Goal: Contribute content: Add original content to the website for others to see

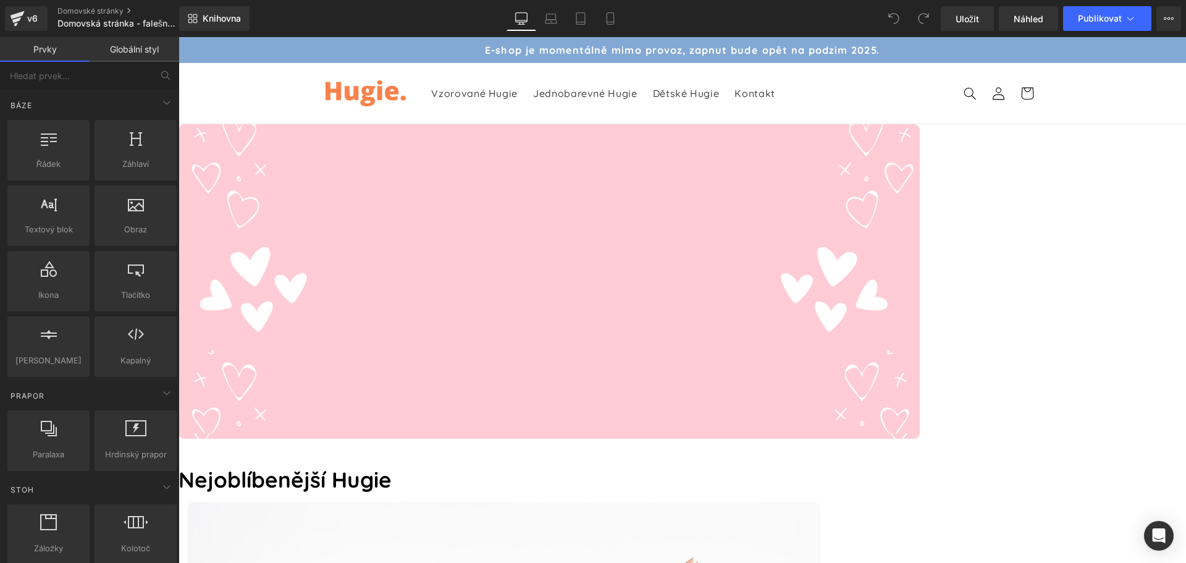
click at [581, 51] on font "E-shop je momentálně mimo provoz, zapnut bude opět na podzim 2025." at bounding box center [682, 50] width 394 height 12
click at [607, 19] on icon at bounding box center [610, 18] width 12 height 12
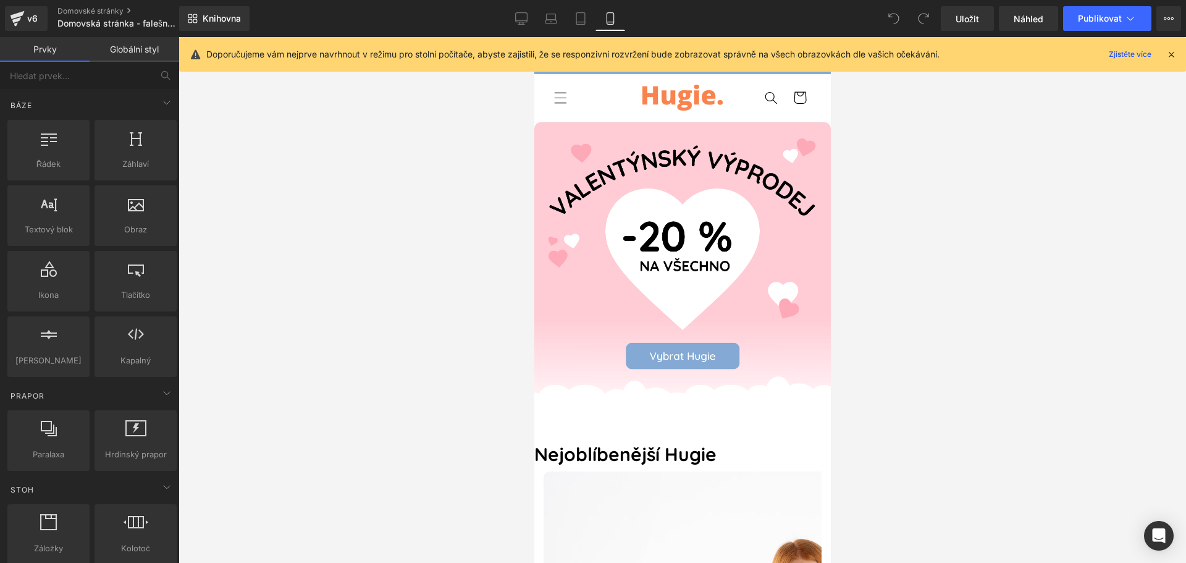
click at [534, 37] on font "Obraz" at bounding box center [534, 37] width 0 height 0
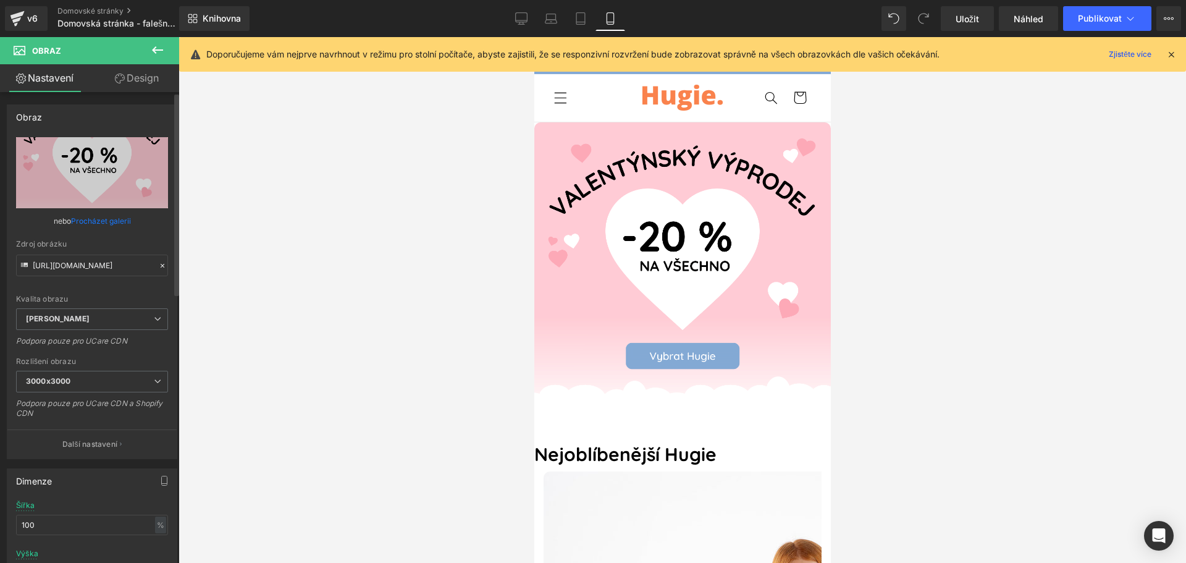
click at [96, 222] on font "Procházet galerii" at bounding box center [101, 220] width 60 height 9
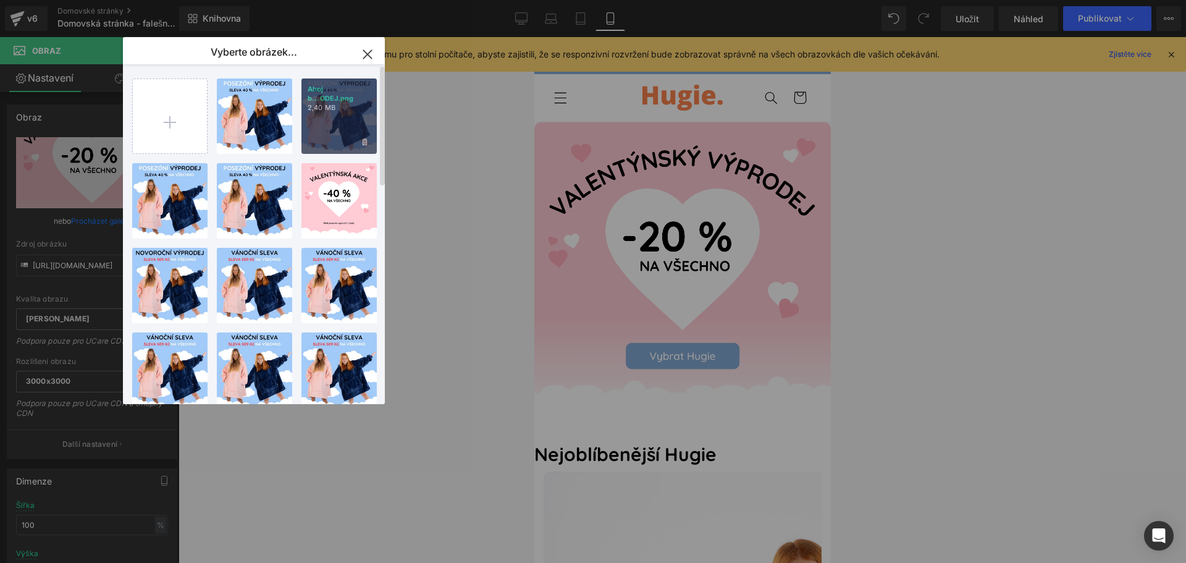
click at [336, 117] on div "Ahoj b...ODEJ.png 2,40 MB" at bounding box center [339, 115] width 75 height 75
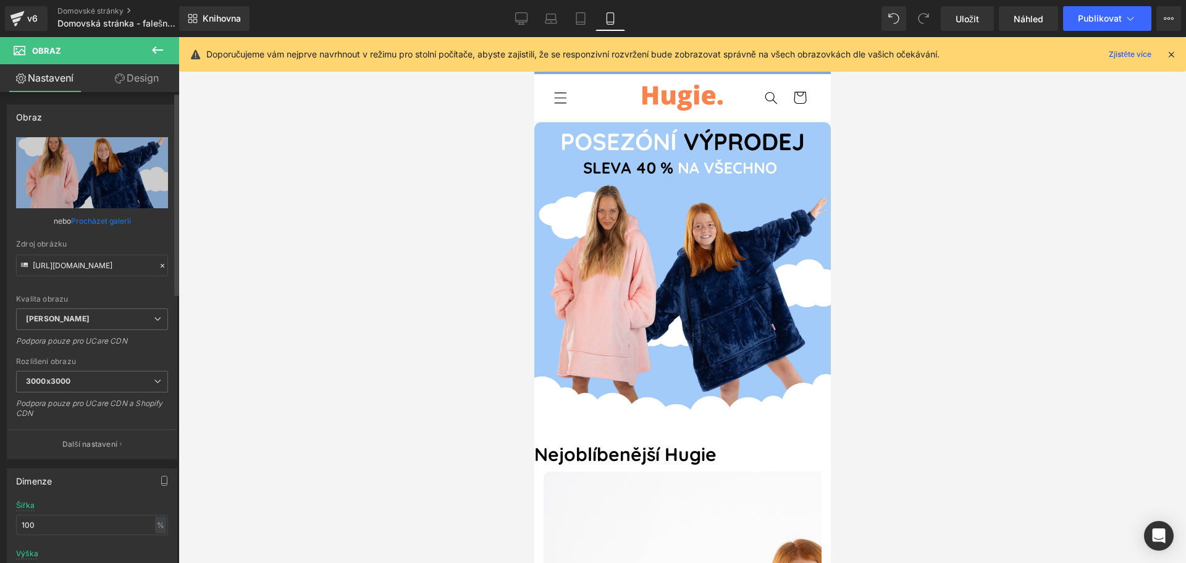
click at [119, 219] on font "Procházet galerii" at bounding box center [101, 220] width 60 height 9
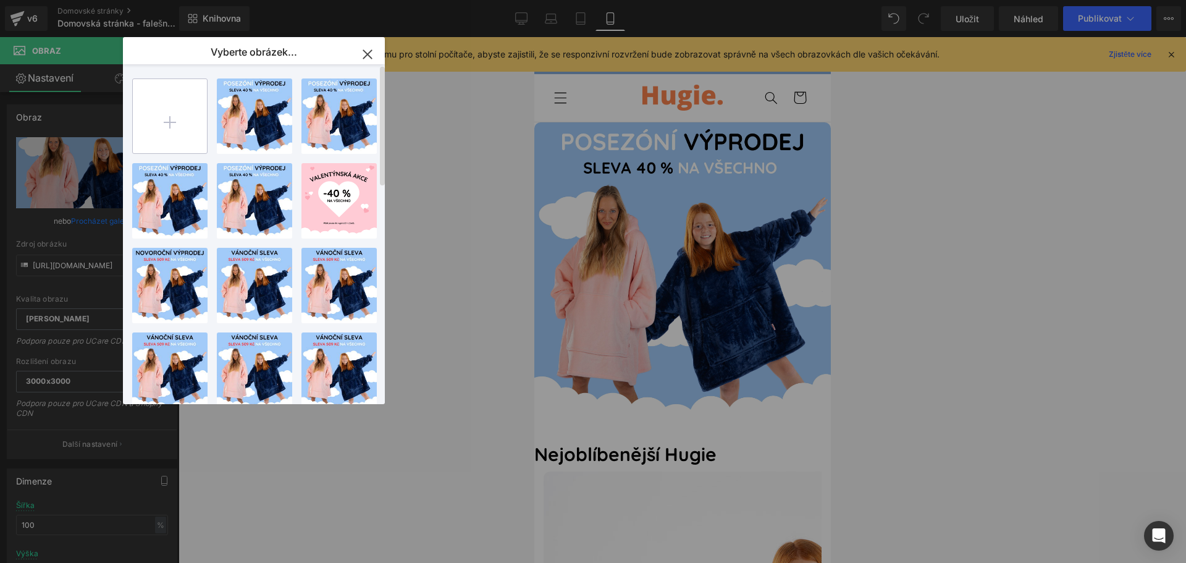
click at [167, 121] on input "file" at bounding box center [170, 116] width 74 height 74
type input "C:\fakepath\Grafika a přístupy-20250805T135145Z-1-002.zip"
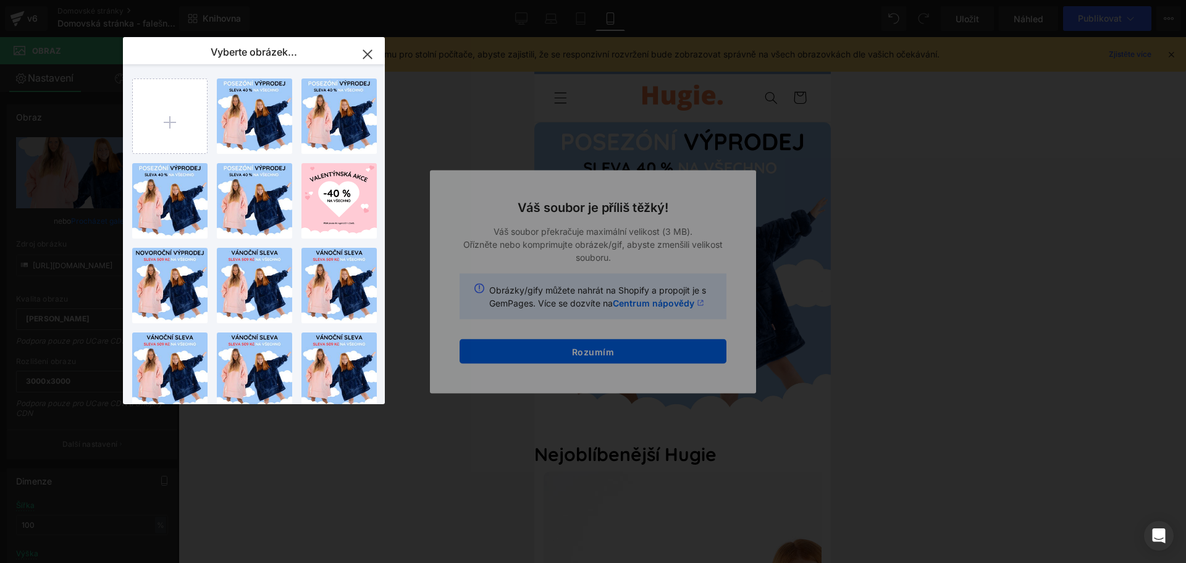
click at [572, 0] on div "Barva textu Barva zvýraznění #333333 Vyberte obrázek... Zpět do knihovny Vložit…" at bounding box center [593, 0] width 1186 height 0
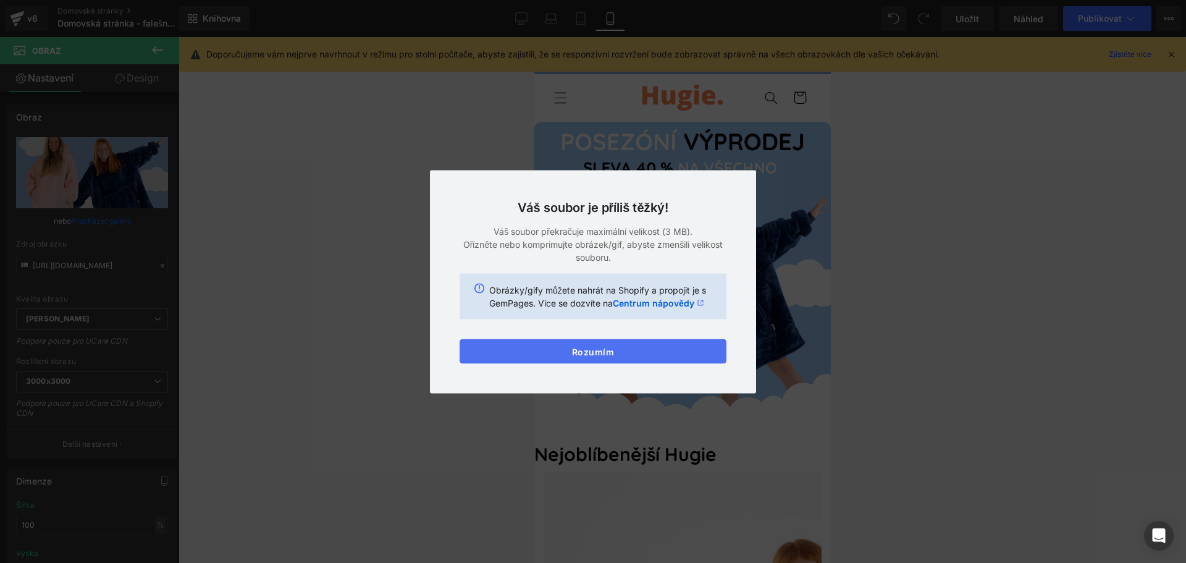
click at [585, 356] on font "Rozumím" at bounding box center [593, 351] width 43 height 11
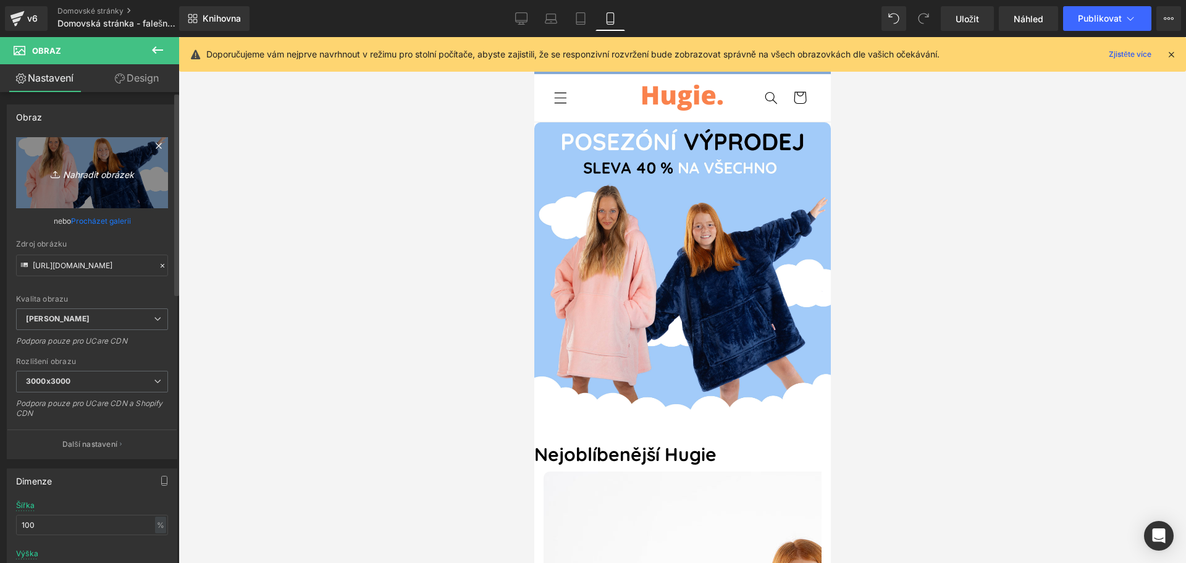
click at [92, 176] on font "Nahradit obrázek" at bounding box center [98, 174] width 71 height 11
type input "C:\fakepath\Hello banner mobil 2.2.jpg"
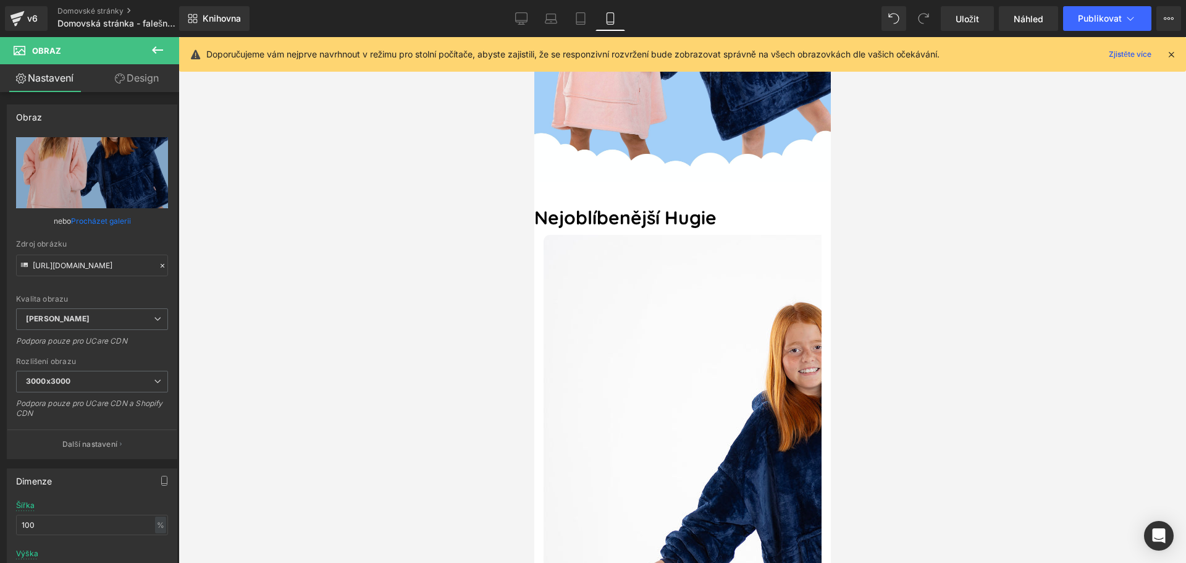
scroll to position [247, 0]
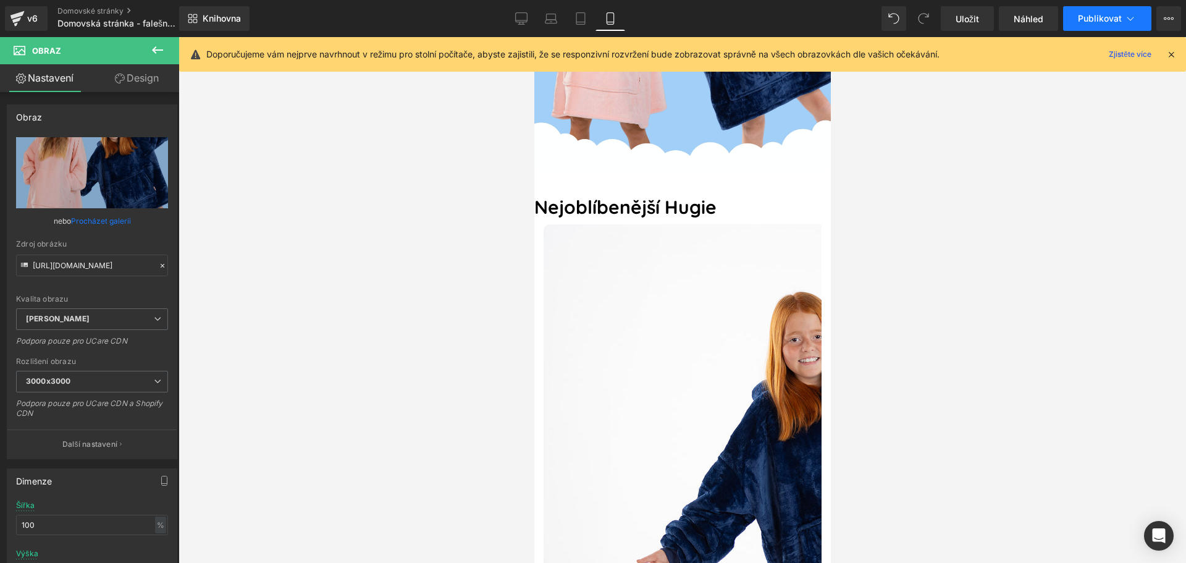
click at [1098, 21] on font "Publikovat" at bounding box center [1100, 18] width 44 height 11
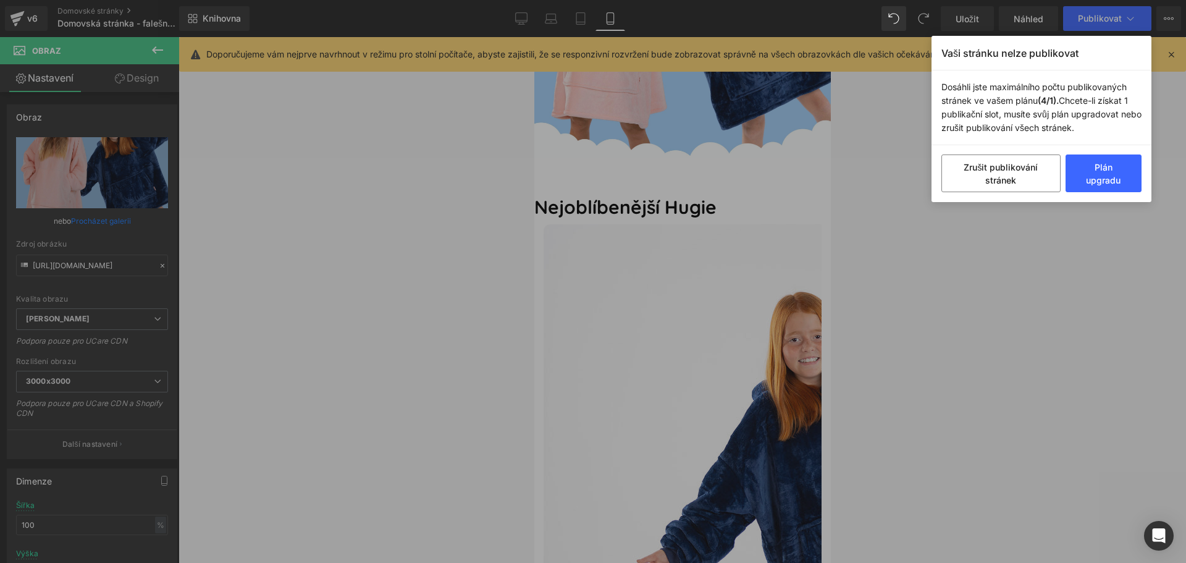
click at [990, 268] on div "Vaši stránku nelze publikovat Dosáhli jste maximálního počtu publikovaných strá…" at bounding box center [593, 281] width 1186 height 563
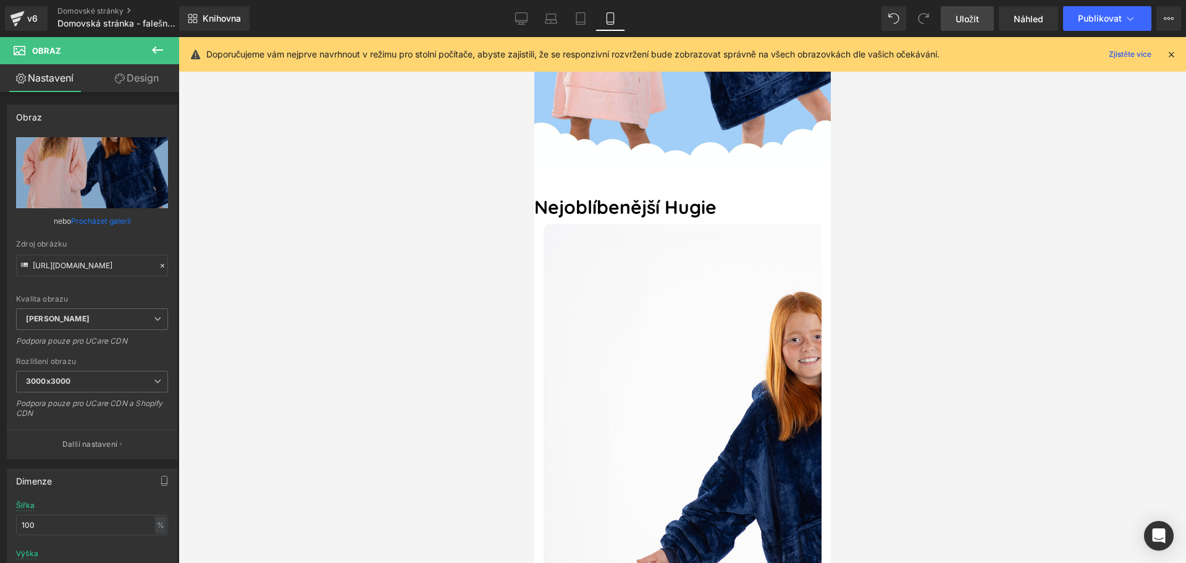
click at [965, 21] on font "Uložit" at bounding box center [967, 19] width 23 height 11
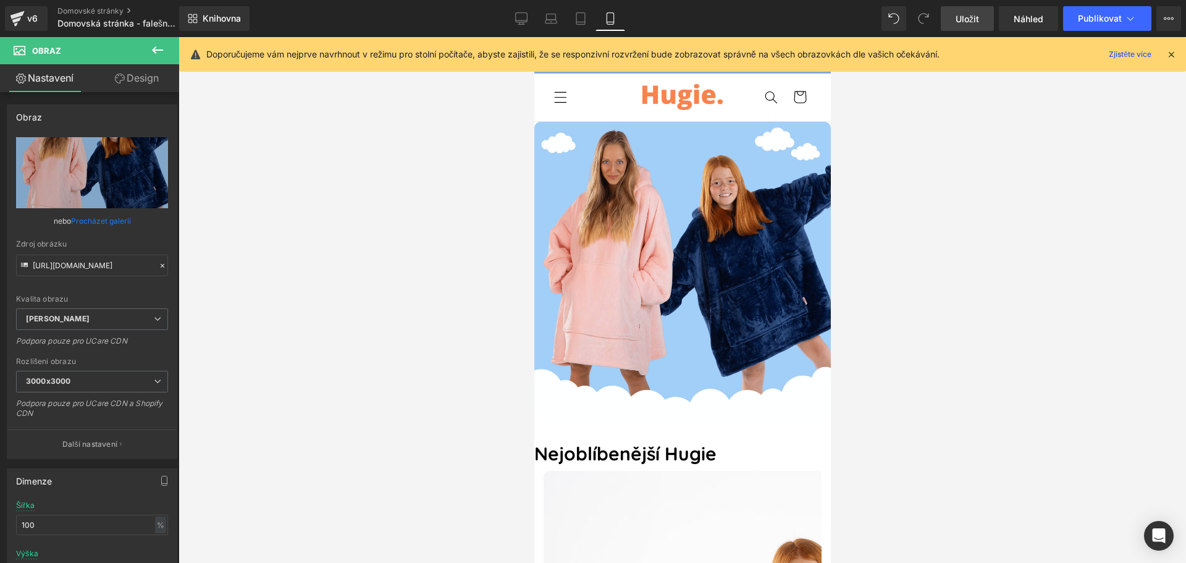
scroll to position [0, 0]
click at [1136, 17] on icon at bounding box center [1131, 18] width 12 height 12
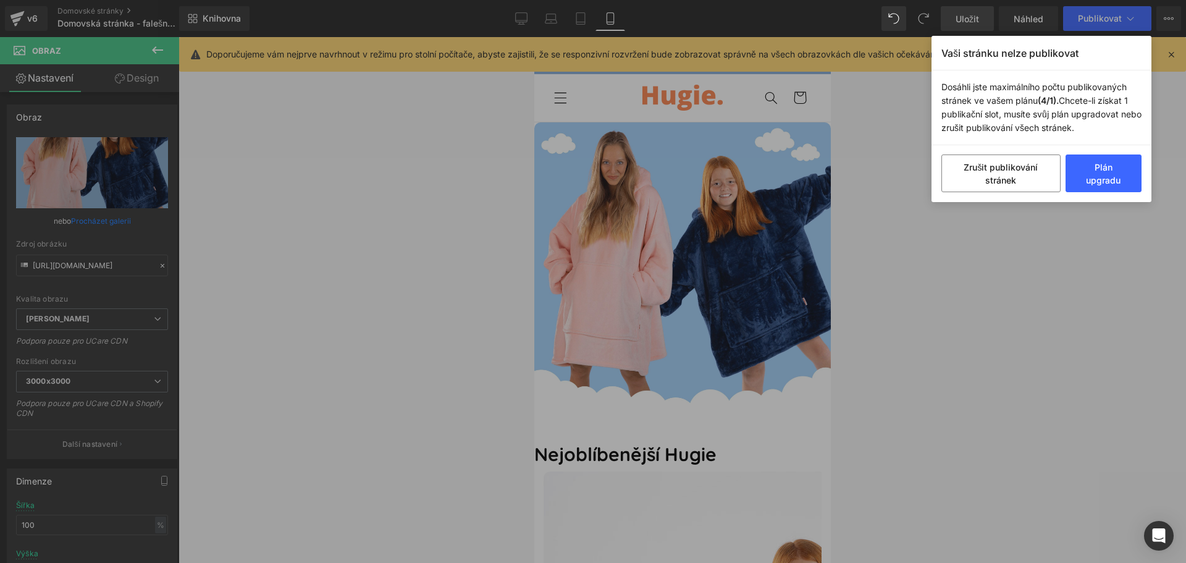
click at [1133, 30] on div "Vaši stránku nelze publikovat Dosáhli jste maximálního počtu publikovaných strá…" at bounding box center [593, 281] width 1186 height 563
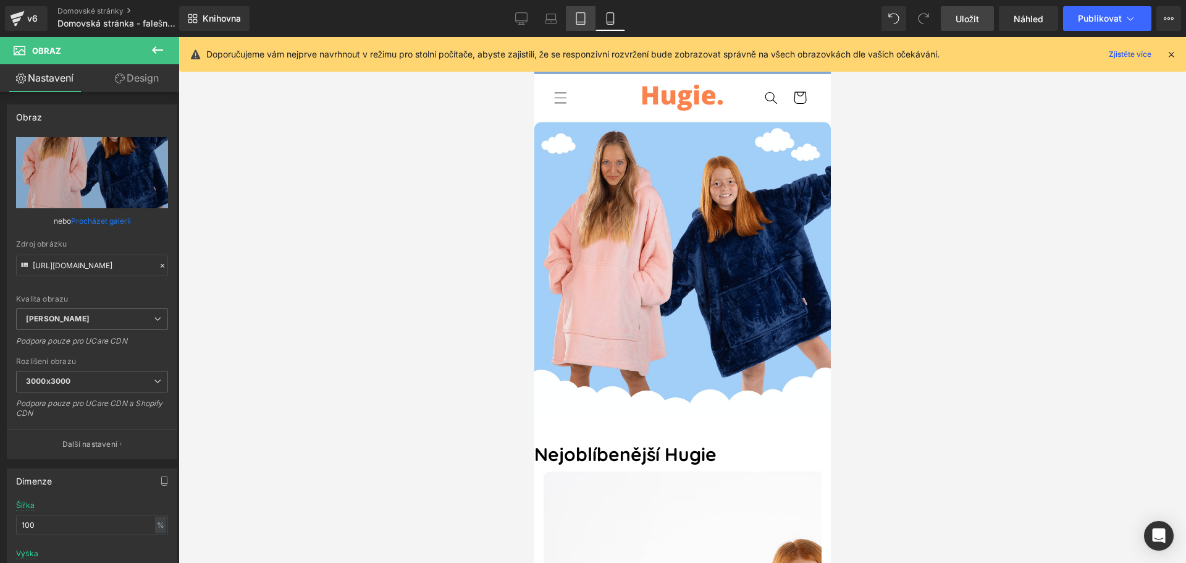
click at [581, 20] on icon at bounding box center [581, 18] width 12 height 12
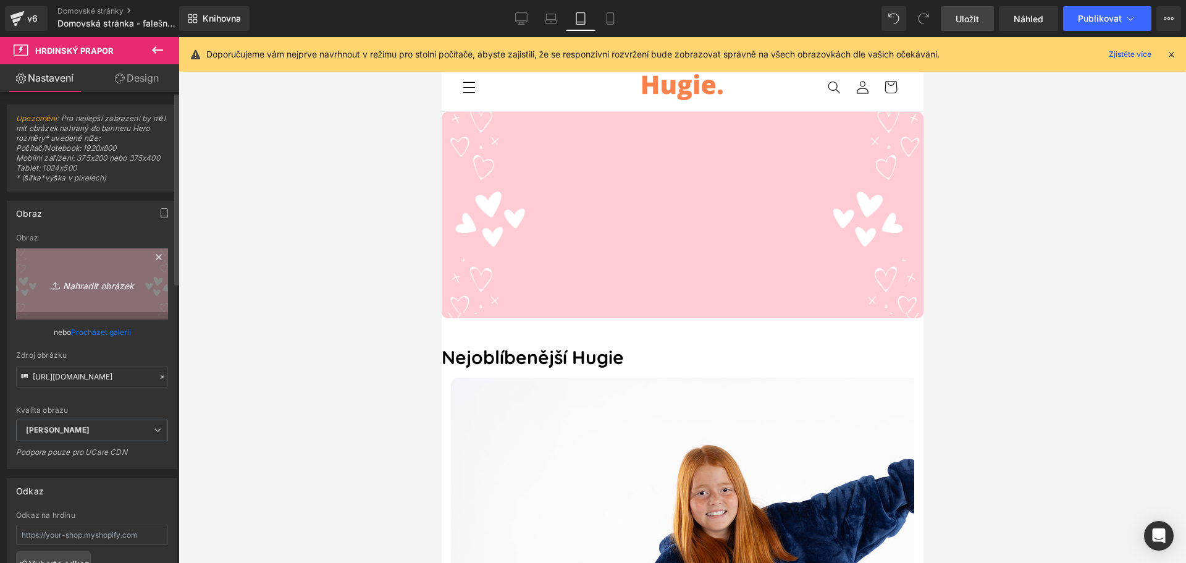
click at [87, 287] on font "Nahradit obrázek" at bounding box center [98, 285] width 71 height 11
type input "C:\fakepath\Hello banner mobil 2.2.jpg"
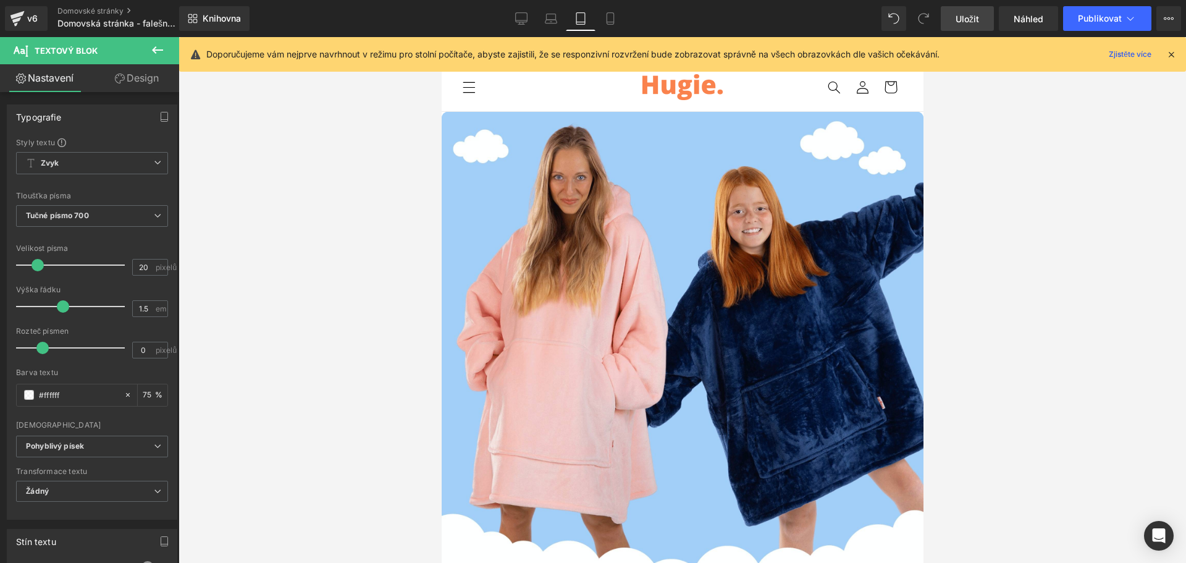
click at [976, 21] on font "Uložit" at bounding box center [967, 19] width 23 height 11
click at [551, 26] on link "Notebook" at bounding box center [551, 18] width 30 height 25
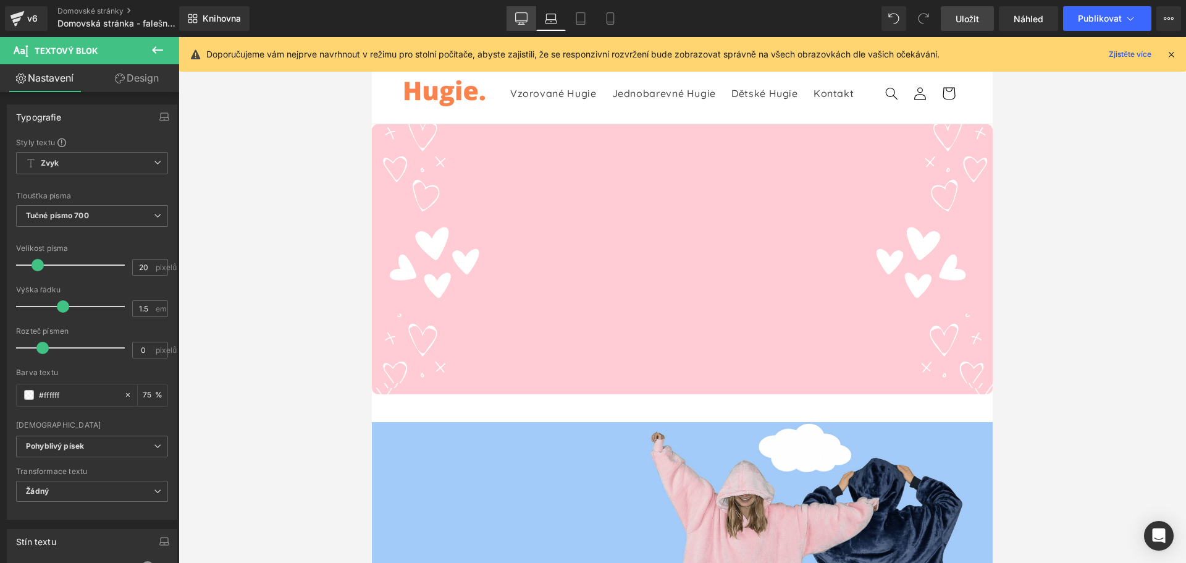
click at [526, 19] on icon at bounding box center [521, 18] width 12 height 12
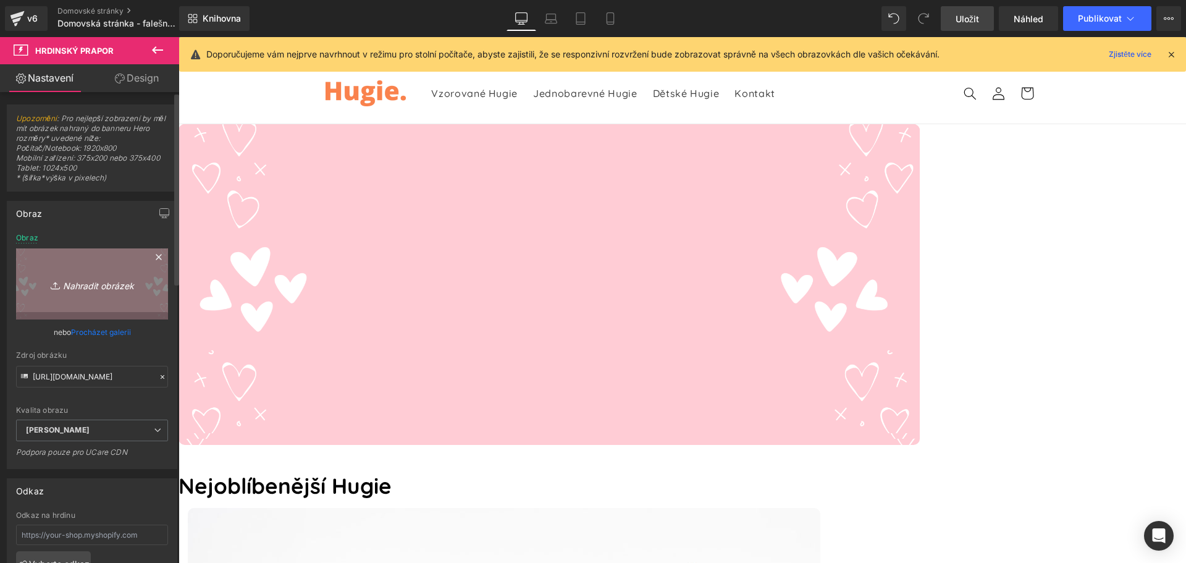
click at [117, 283] on font "Nahradit obrázek" at bounding box center [98, 285] width 71 height 11
type input "C:\fakepath\Hello banner mobil 2.2.jpg"
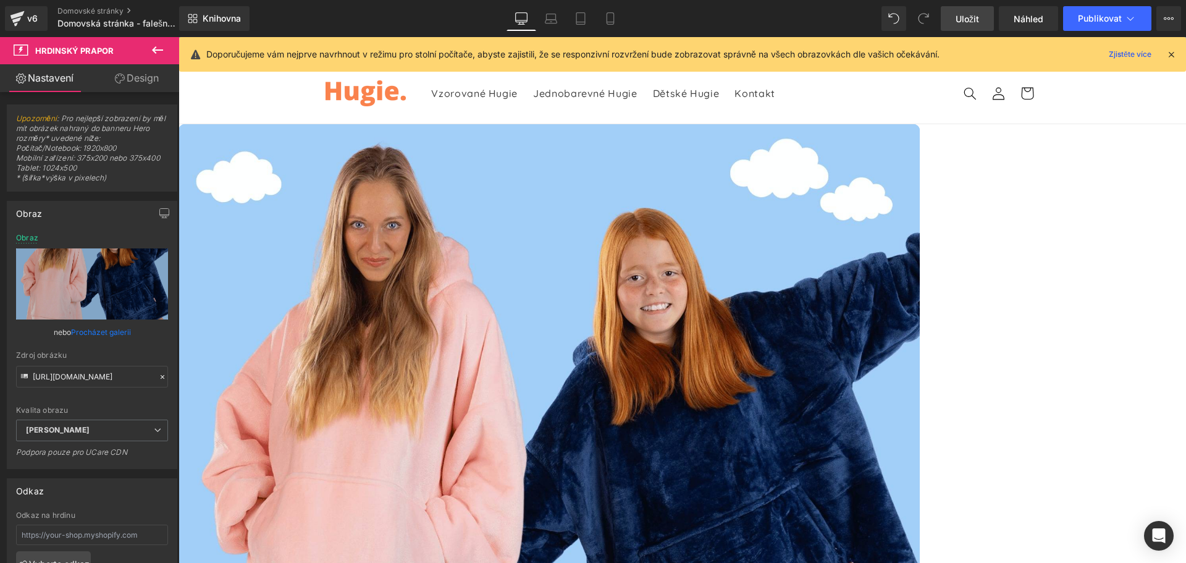
click at [967, 12] on span "Uložit" at bounding box center [967, 18] width 23 height 13
click at [539, 18] on icon at bounding box center [534, 17] width 9 height 6
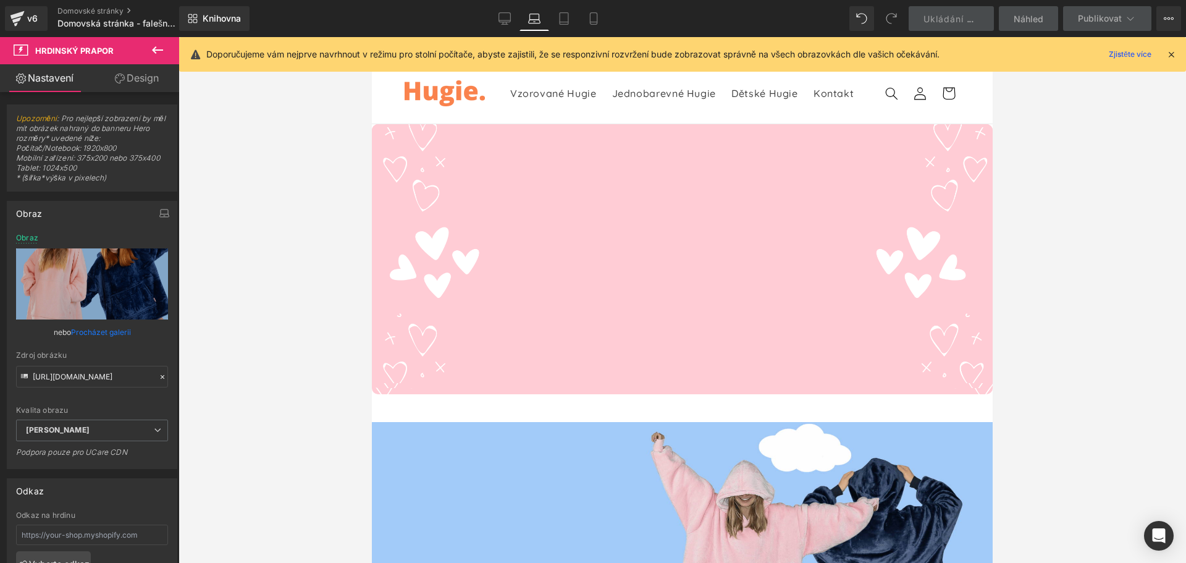
scroll to position [21, 0]
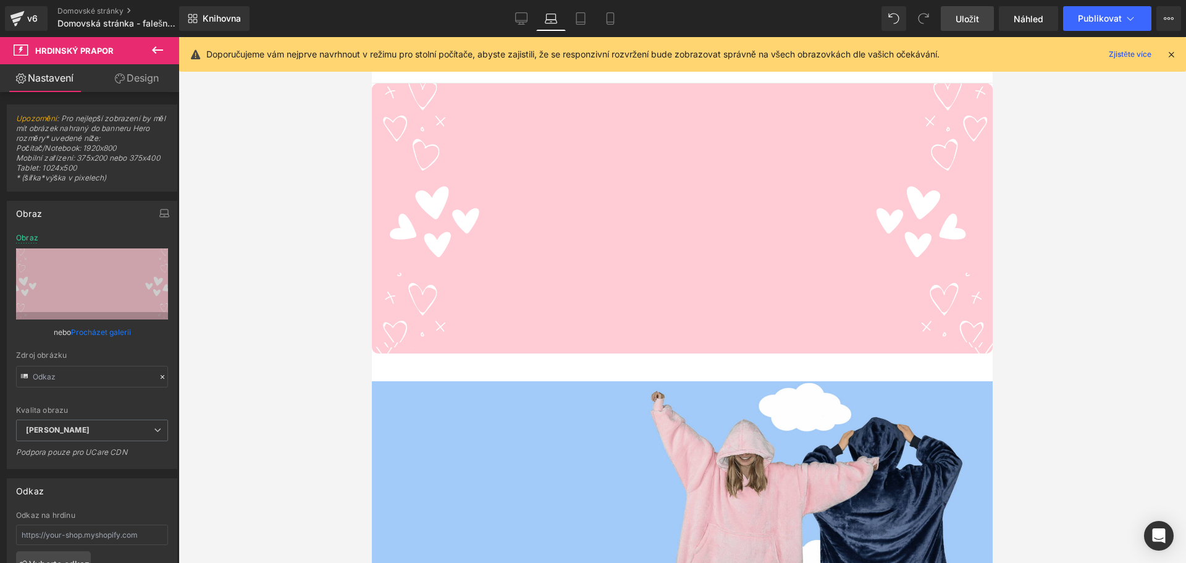
scroll to position [0, 0]
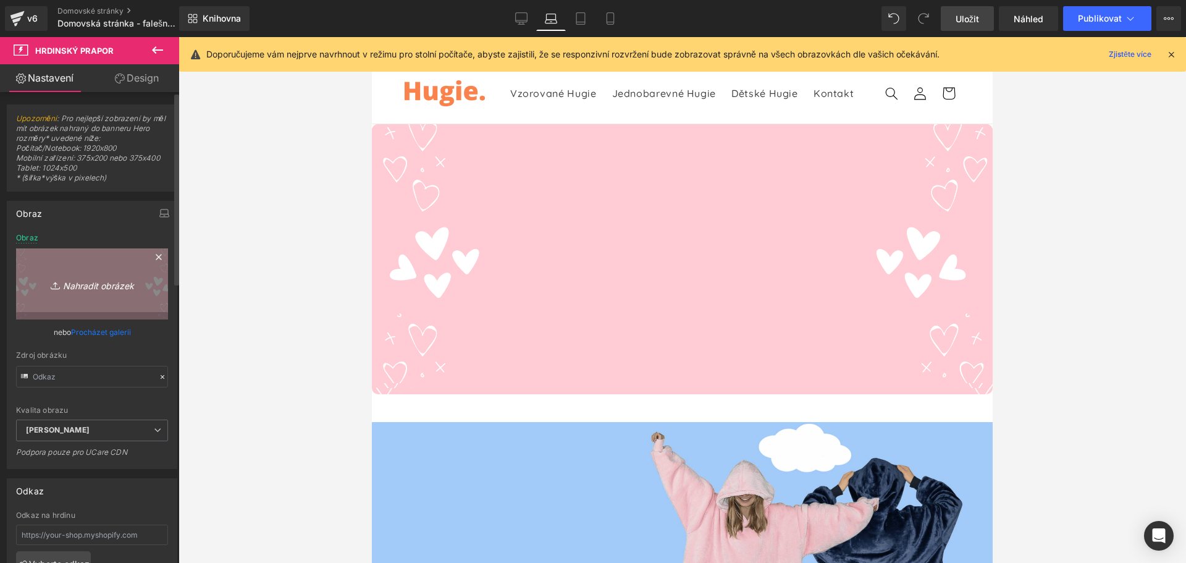
click at [81, 283] on font "Nahradit obrázek" at bounding box center [98, 285] width 71 height 11
type input "C:\fakepath\Hello banner mobil 2.2.jpg"
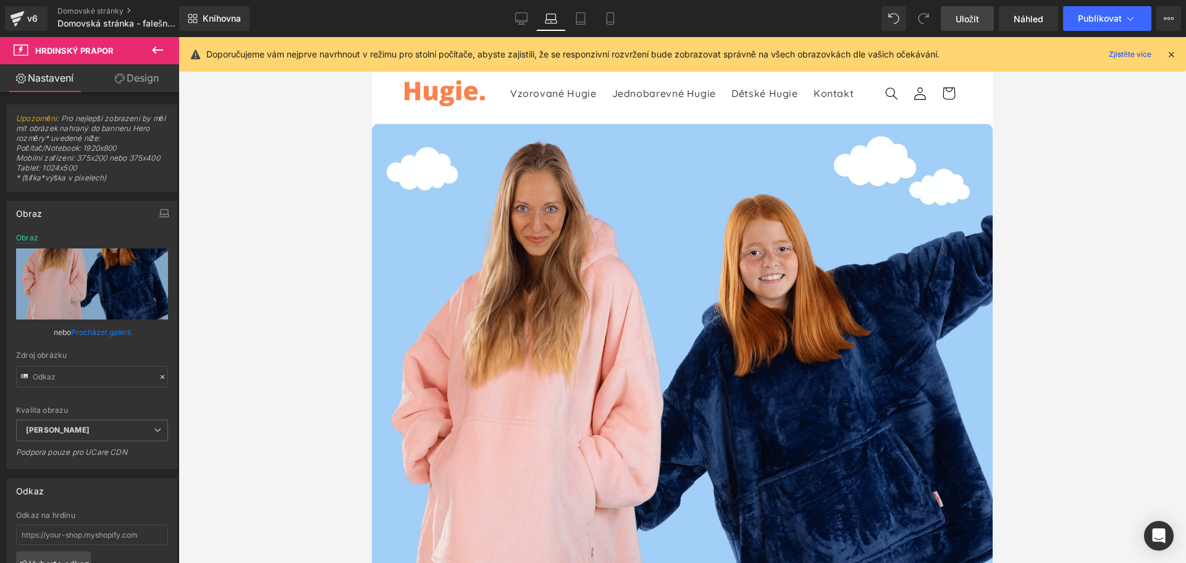
click at [957, 18] on font "Uložit" at bounding box center [967, 19] width 23 height 11
click at [588, 20] on link "Tableta" at bounding box center [581, 18] width 30 height 25
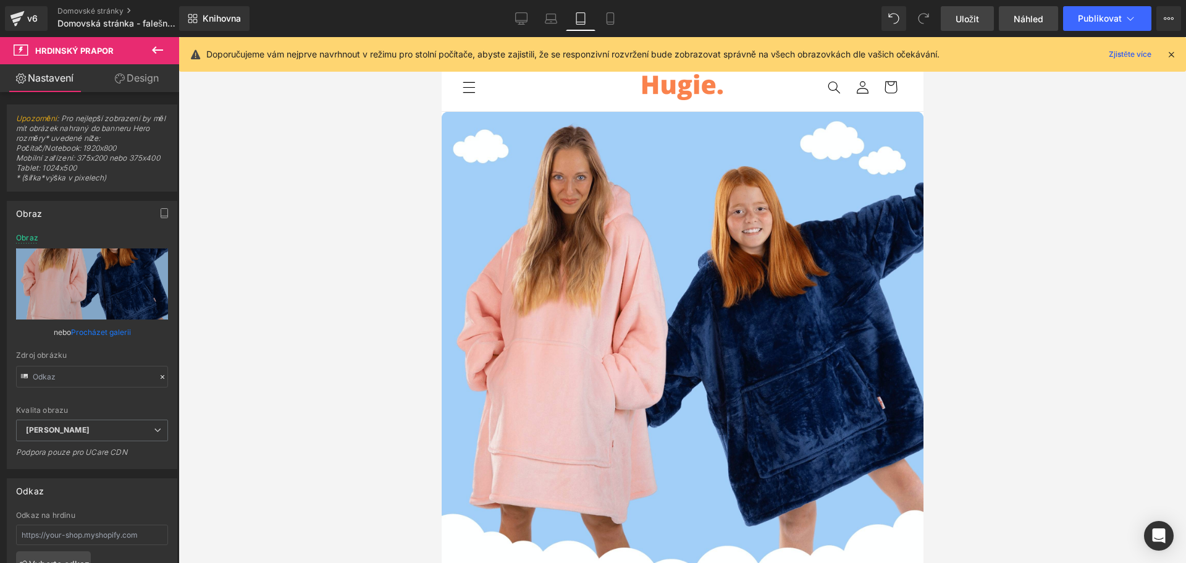
click at [1009, 18] on link "Náhled" at bounding box center [1028, 18] width 59 height 25
click at [1136, 20] on icon at bounding box center [1131, 18] width 12 height 12
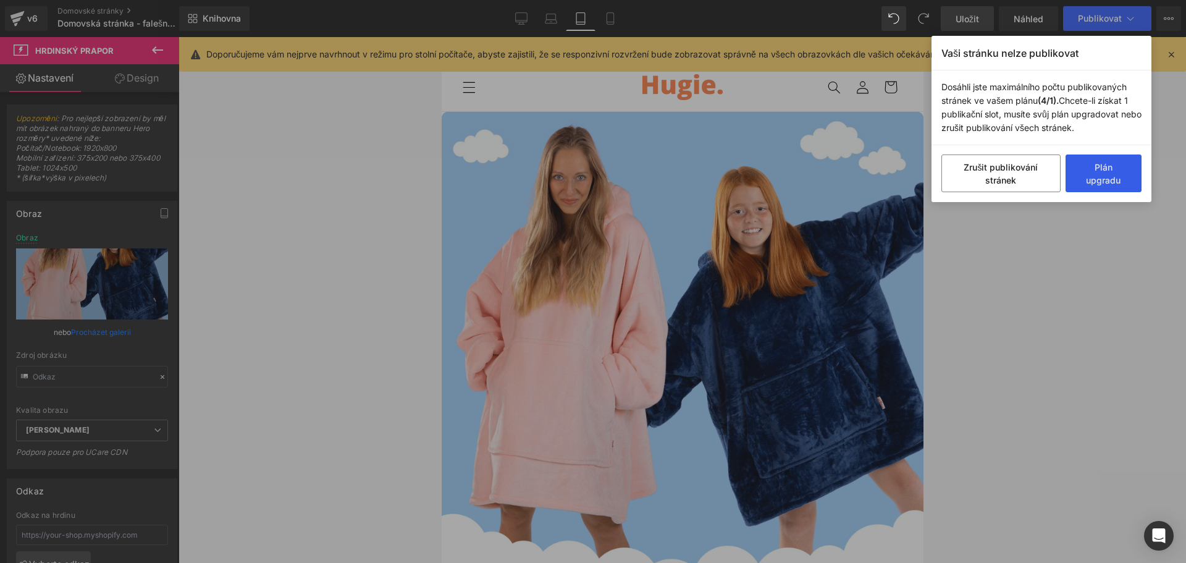
click at [1112, 175] on button "Plán upgradu" at bounding box center [1104, 173] width 76 height 38
